Goal: Entertainment & Leisure: Consume media (video, audio)

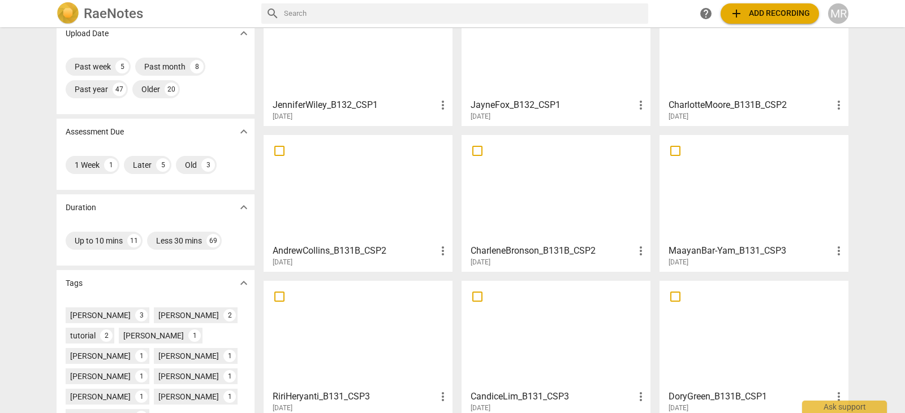
scroll to position [129, 0]
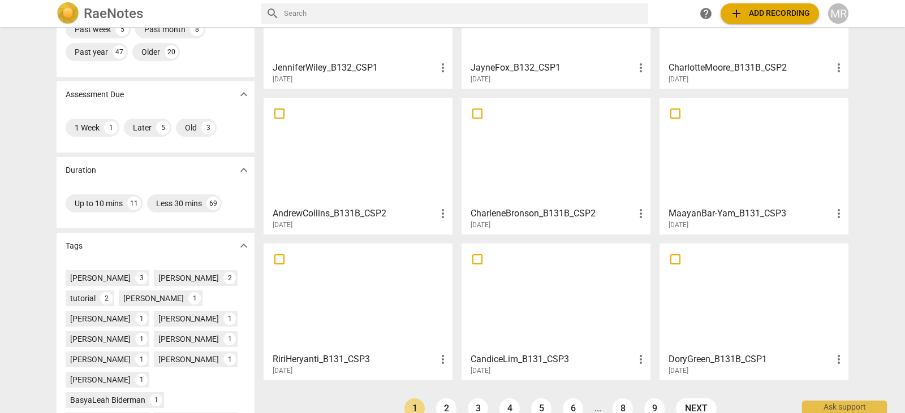
click at [775, 187] on div at bounding box center [753, 152] width 181 height 100
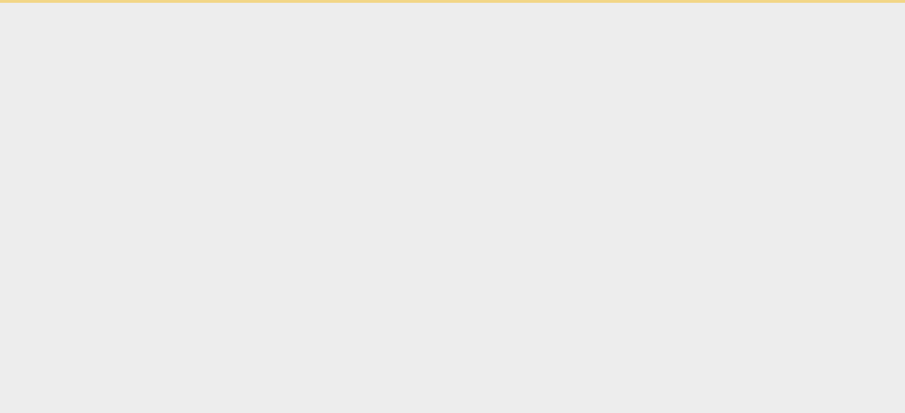
click at [775, 3] on html "Ask support" at bounding box center [452, 1] width 905 height 3
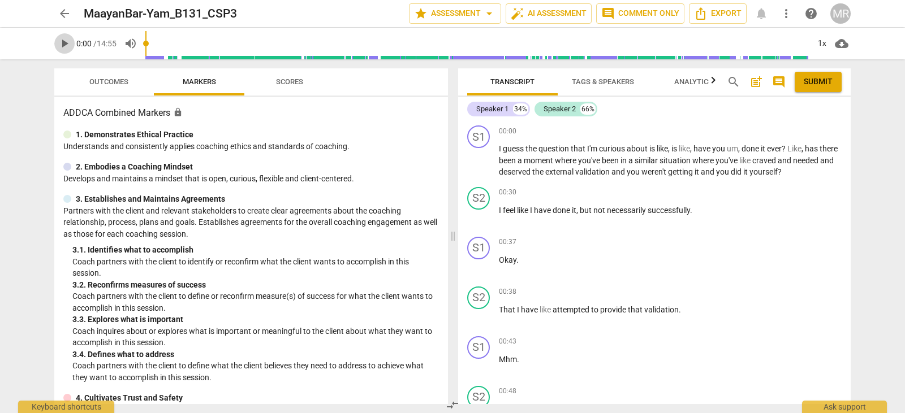
click at [66, 46] on span "play_arrow" at bounding box center [65, 44] width 14 height 14
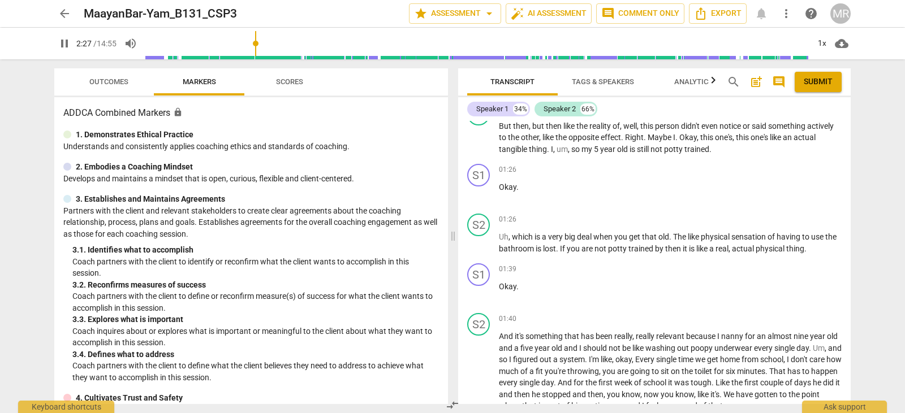
scroll to position [602, 0]
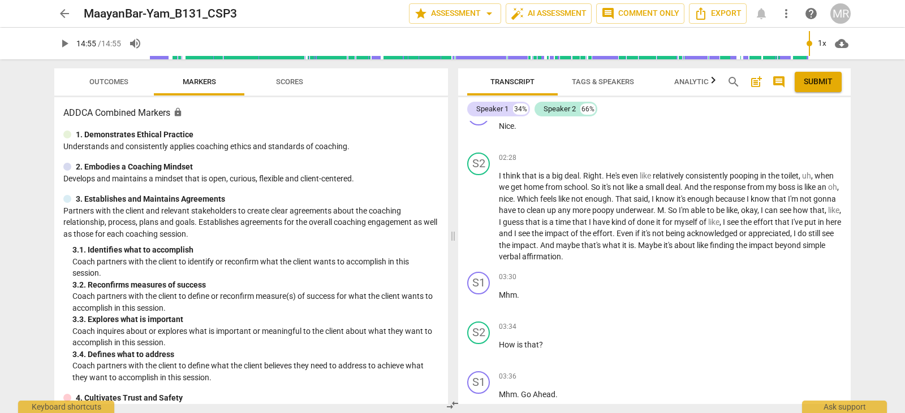
type input "895"
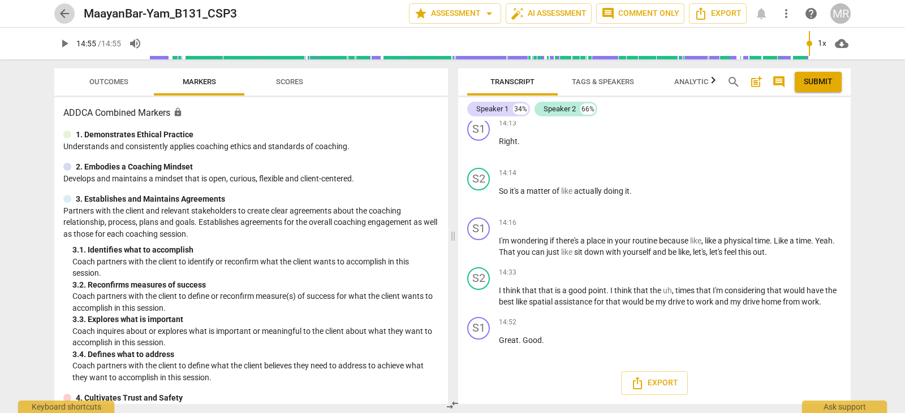
click at [55, 11] on span "arrow_back" at bounding box center [64, 14] width 20 height 14
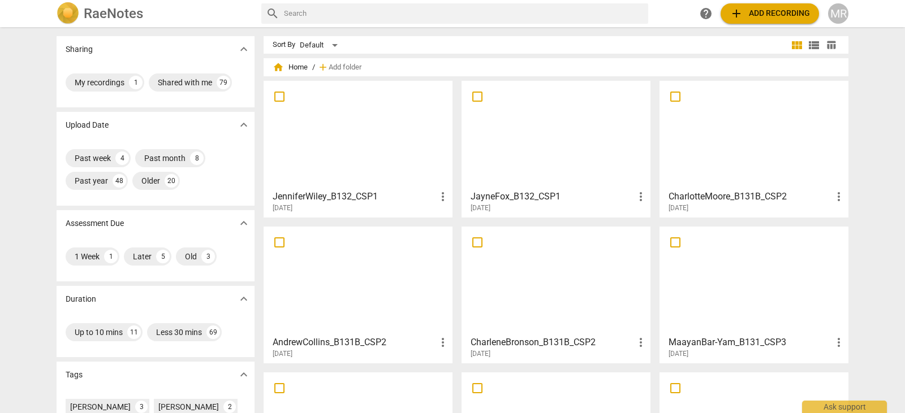
click at [510, 292] on div at bounding box center [555, 281] width 181 height 100
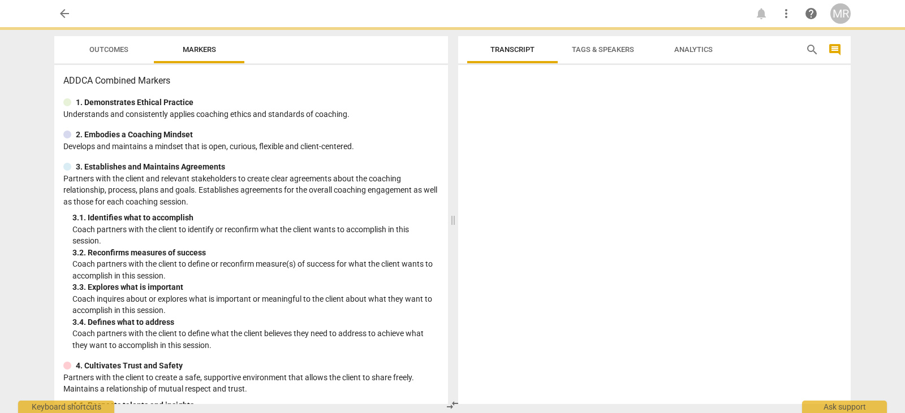
click at [510, 292] on div at bounding box center [654, 237] width 393 height 335
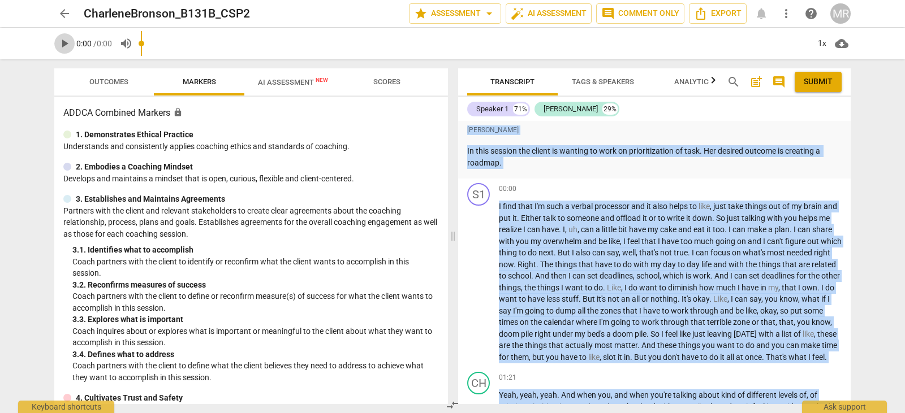
click at [67, 44] on span "play_arrow" at bounding box center [65, 44] width 14 height 14
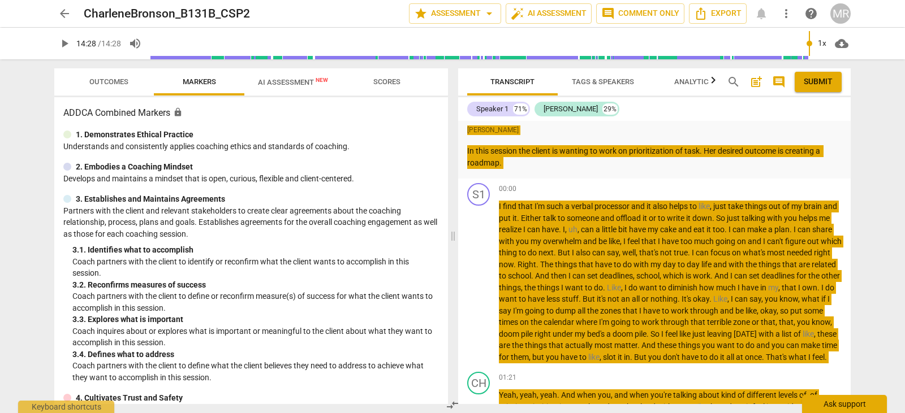
type input "868"
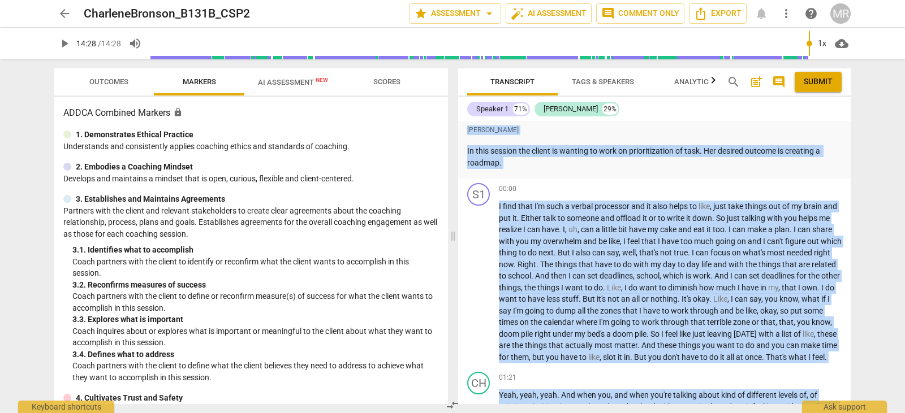
click at [892, 124] on div "arrow_back CharleneBronson_B131B_CSP2 star Assessment arrow_drop_down auto_fix_…" at bounding box center [452, 206] width 905 height 413
